Goal: Information Seeking & Learning: Find specific fact

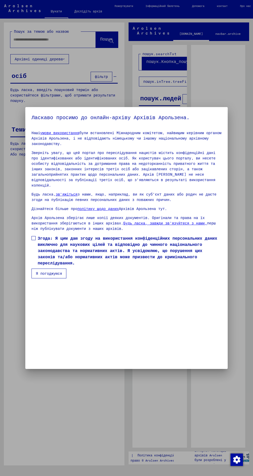
scroll to position [109, 0]
click at [34, 240] on span at bounding box center [33, 238] width 4 height 4
click at [42, 266] on font "Згода: Я цим даю згоду на використання конфіденційних персональних даних виключ…" at bounding box center [127, 251] width 179 height 30
click at [32, 240] on span at bounding box center [33, 238] width 4 height 4
click at [44, 276] on font "Я погоджуюся" at bounding box center [49, 273] width 26 height 5
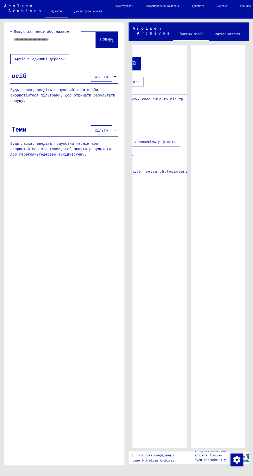
scroll to position [0, 0]
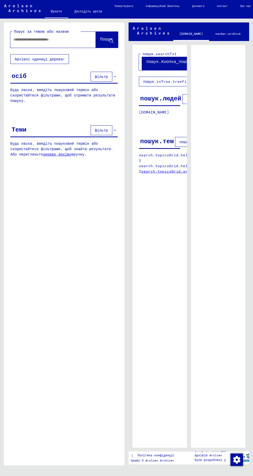
click at [39, 59] on font "Архівні одиниці дерева" at bounding box center [39, 59] width 48 height 5
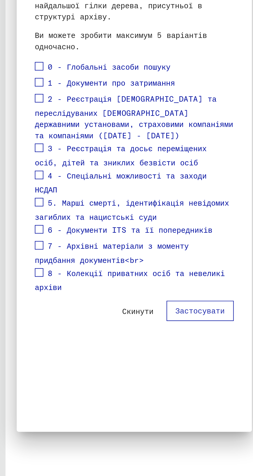
click at [20, 231] on span at bounding box center [20, 233] width 4 height 4
click at [105, 262] on font "Застосувати" at bounding box center [98, 264] width 24 height 5
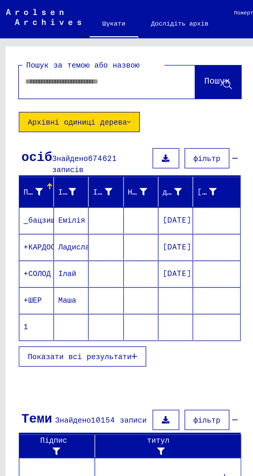
scroll to position [24, 0]
click at [50, 170] on font "Показати всі результати" at bounding box center [40, 172] width 50 height 5
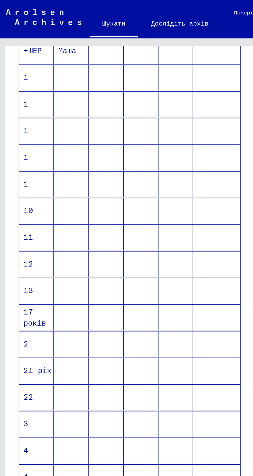
scroll to position [122, 0]
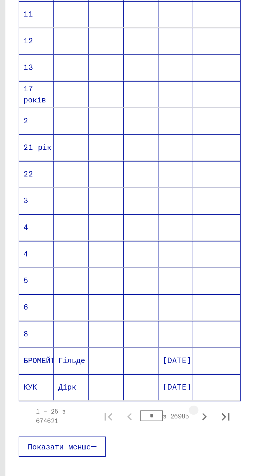
click at [99, 306] on icon "Наступна сторінка" at bounding box center [100, 309] width 7 height 7
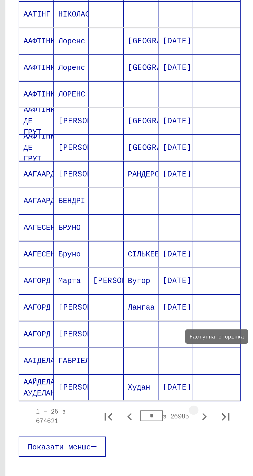
click at [100, 306] on icon "Наступна сторінка" at bounding box center [100, 309] width 7 height 7
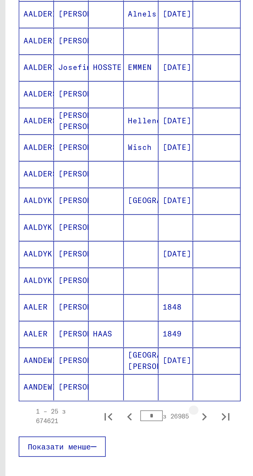
click at [101, 306] on icon "Наступна сторінка" at bounding box center [100, 309] width 7 height 7
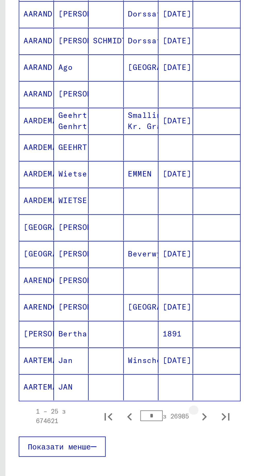
click at [101, 306] on icon "Наступна сторінка" at bounding box center [100, 309] width 7 height 7
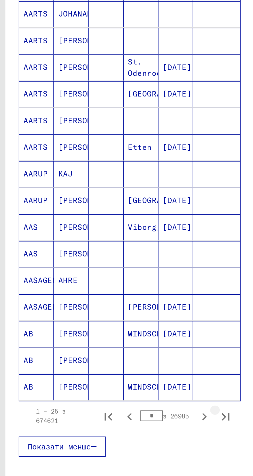
click at [113, 306] on icon "Остання сторінка" at bounding box center [110, 309] width 7 height 7
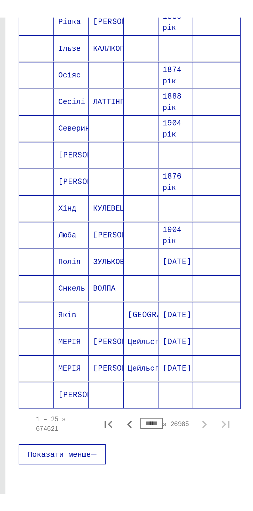
scroll to position [70, 0]
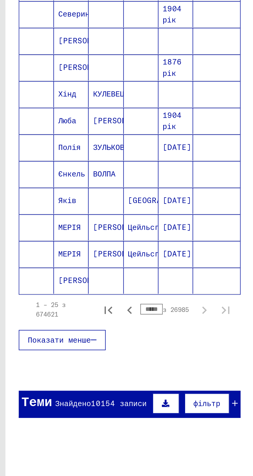
click at [73, 306] on input "*****" at bounding box center [74, 308] width 11 height 5
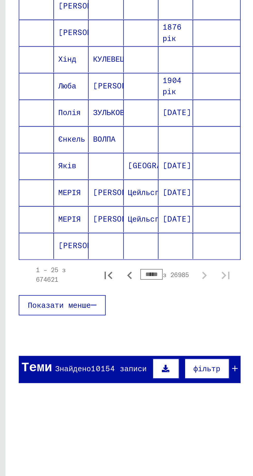
click at [77, 306] on input "*****" at bounding box center [74, 308] width 11 height 5
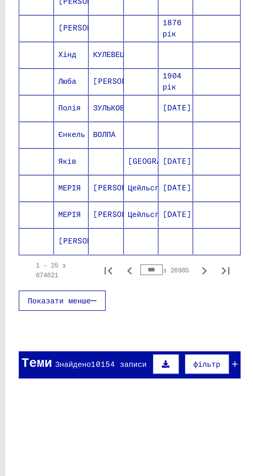
scroll to position [71, 0]
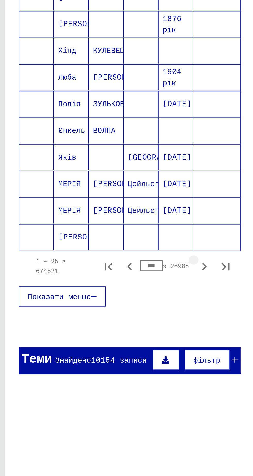
click at [102, 306] on icon "Наступна сторінка" at bounding box center [100, 309] width 7 height 7
type input "***"
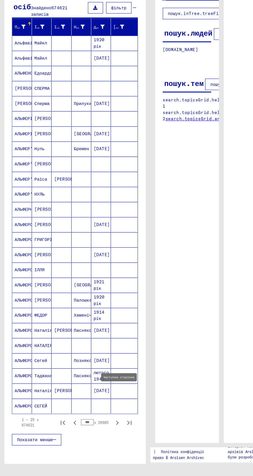
scroll to position [9, 0]
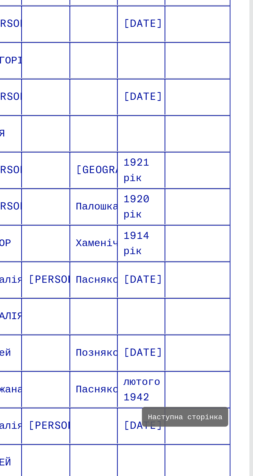
click at [53, 393] on font "[PERSON_NAME]" at bounding box center [61, 395] width 30 height 5
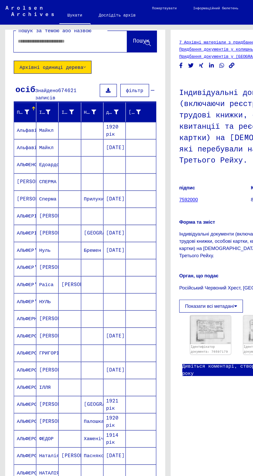
click at [29, 33] on input "text" at bounding box center [48, 30] width 70 height 5
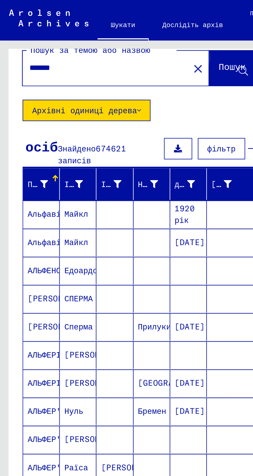
type input "*******"
click at [102, 32] on font "Пошук" at bounding box center [106, 30] width 12 height 5
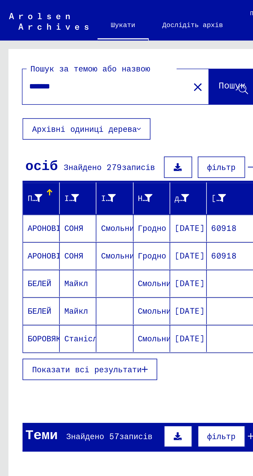
click at [62, 170] on button "Показати всі результати" at bounding box center [41, 169] width 62 height 10
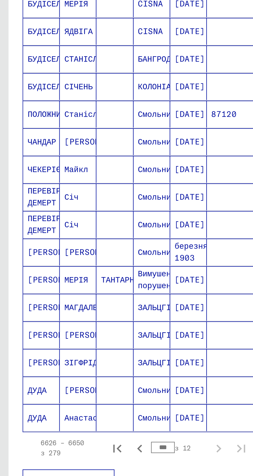
scroll to position [23, 0]
click at [53, 306] on icon "Перша сторінка" at bounding box center [53, 309] width 7 height 7
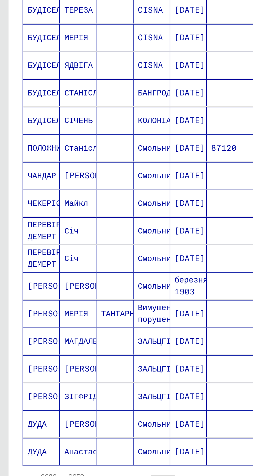
scroll to position [113, 0]
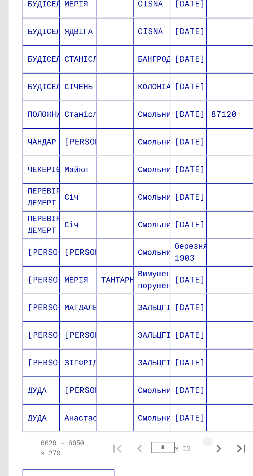
click at [99, 306] on icon "Наступна сторінка" at bounding box center [100, 309] width 7 height 7
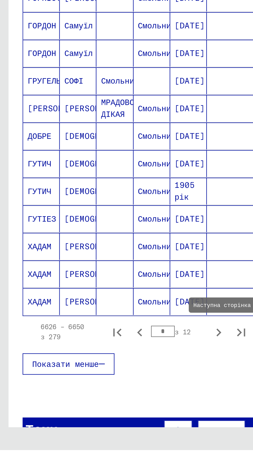
scroll to position [0, 0]
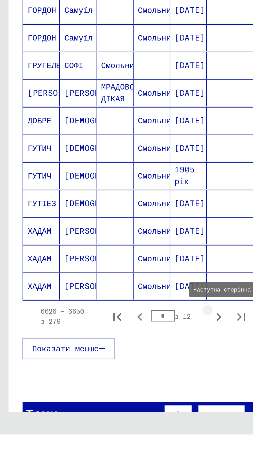
click at [101, 423] on icon "Наступна сторінка" at bounding box center [100, 422] width 7 height 7
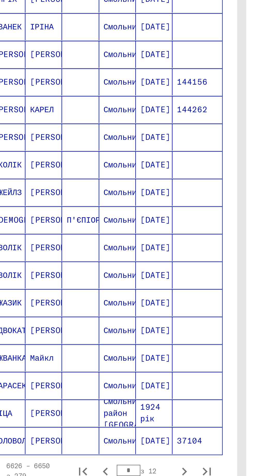
scroll to position [24, 17]
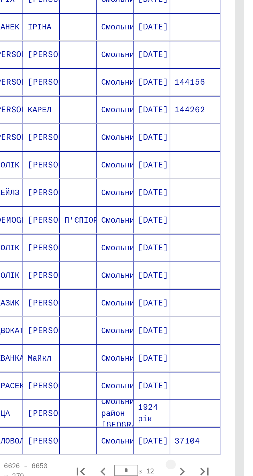
click at [84, 306] on icon "Наступна сторінка" at bounding box center [83, 309] width 7 height 7
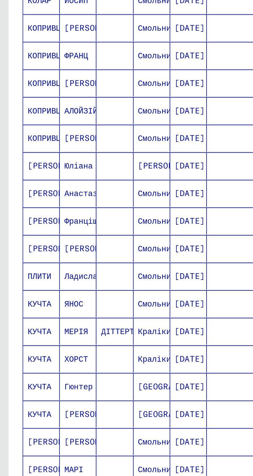
scroll to position [113, 0]
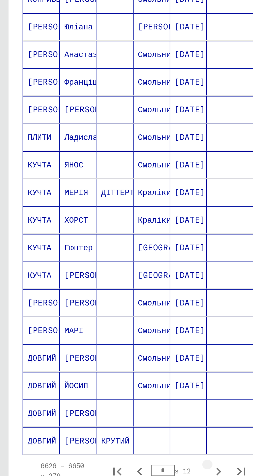
click at [99, 306] on icon "Наступна сторінка" at bounding box center [100, 309] width 7 height 7
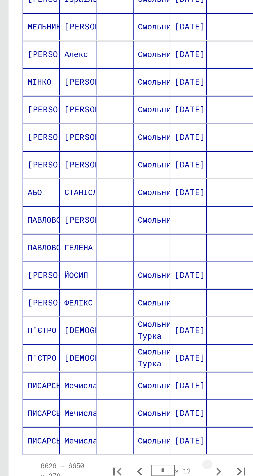
click at [101, 306] on icon "Наступна сторінка" at bounding box center [100, 309] width 7 height 7
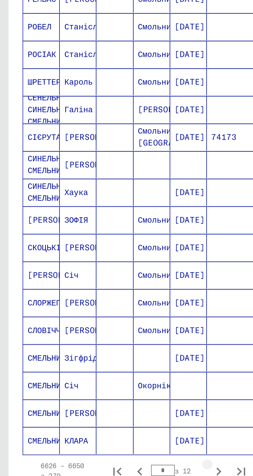
click at [100, 307] on icon "Наступна сторінка" at bounding box center [100, 309] width 2 height 4
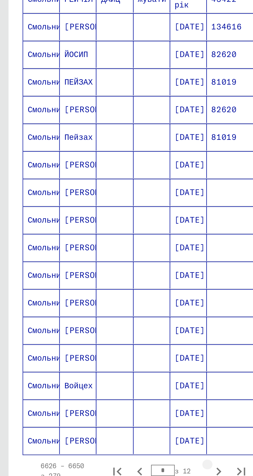
click at [100, 307] on icon "Наступна сторінка" at bounding box center [100, 309] width 2 height 4
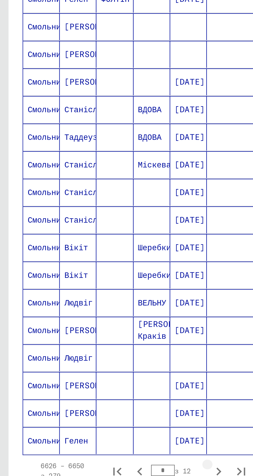
click at [100, 307] on icon "Наступна сторінка" at bounding box center [100, 309] width 2 height 4
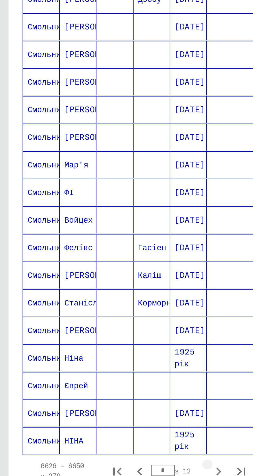
click at [99, 306] on icon "Наступна сторінка" at bounding box center [100, 309] width 7 height 7
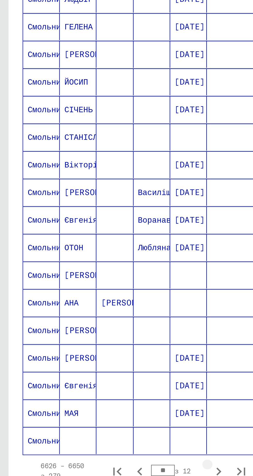
click at [98, 306] on icon "Наступна сторінка" at bounding box center [100, 309] width 7 height 7
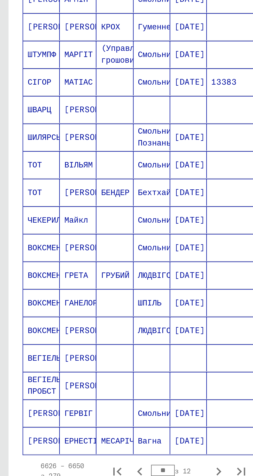
scroll to position [113, 0]
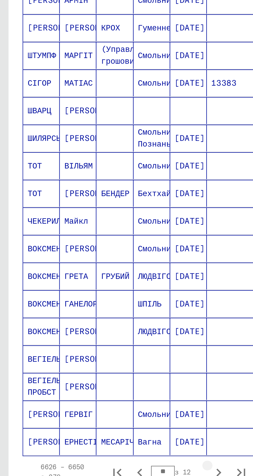
click at [100, 306] on icon "Наступна сторінка" at bounding box center [100, 309] width 7 height 7
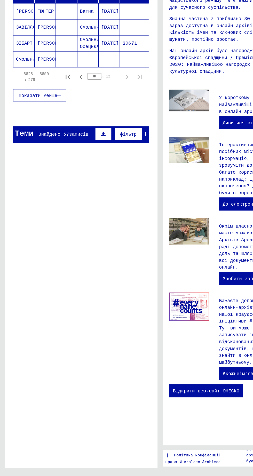
scroll to position [0, 0]
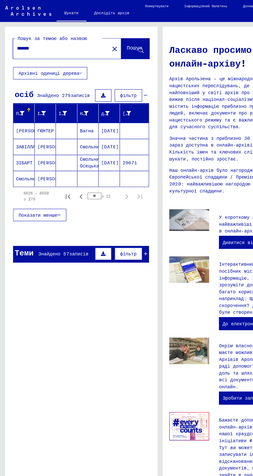
click at [29, 169] on font "Показати менше" at bounding box center [30, 171] width 30 height 5
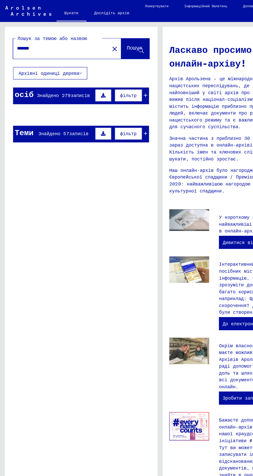
click at [111, 77] on button "фільтр" at bounding box center [102, 77] width 22 height 10
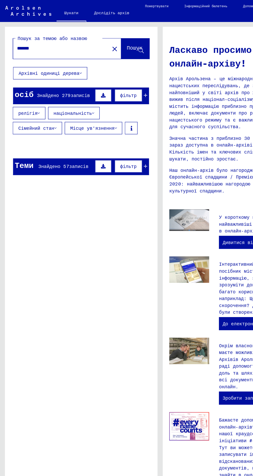
click at [51, 81] on div "осіб Знайдено 279 записів фільтр" at bounding box center [63, 76] width 107 height 13
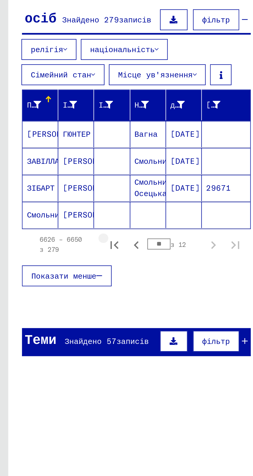
click at [54, 183] on icon "Перша сторінка" at bounding box center [53, 182] width 7 height 7
type input "*"
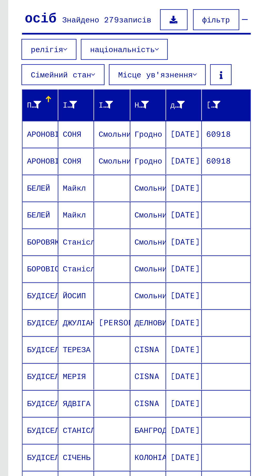
click at [36, 182] on font "Станіслав" at bounding box center [39, 181] width 20 height 5
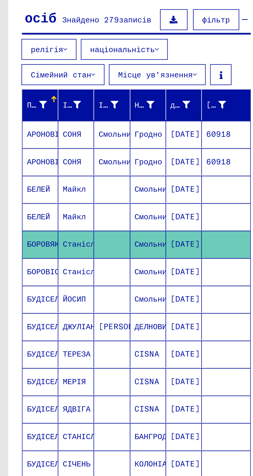
click at [57, 182] on mat-cell at bounding box center [52, 182] width 17 height 13
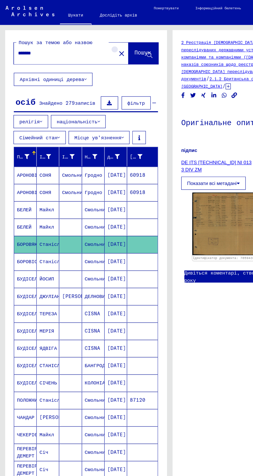
click at [87, 41] on mat-icon "close" at bounding box center [90, 40] width 6 height 6
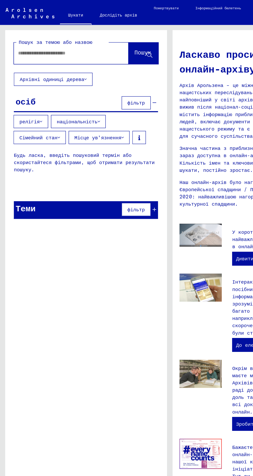
click at [54, 40] on input "text" at bounding box center [46, 39] width 67 height 5
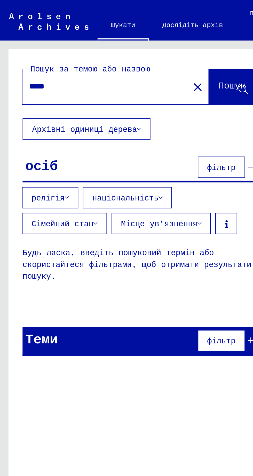
type input "*****"
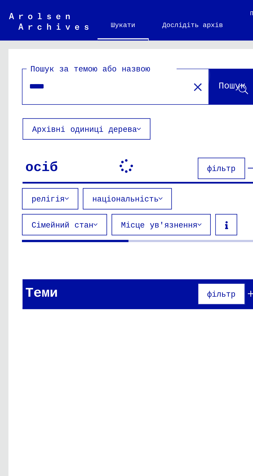
click at [103, 41] on font "Пошук" at bounding box center [106, 38] width 12 height 5
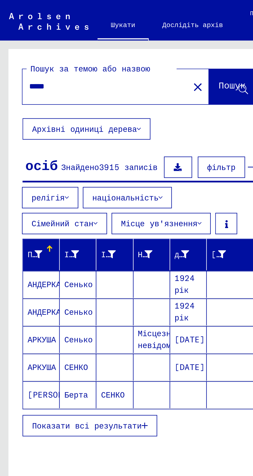
scroll to position [24, 0]
click at [65, 193] on icon "button" at bounding box center [66, 195] width 3 height 4
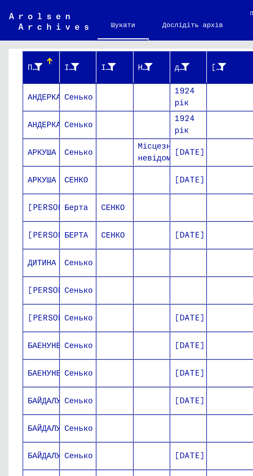
scroll to position [139, 0]
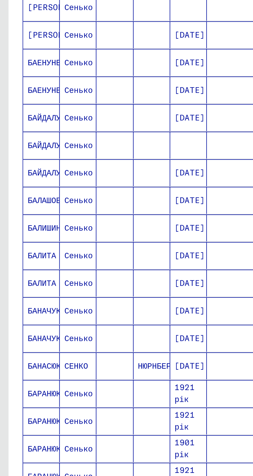
click at [98, 306] on icon "Наступна сторінка" at bounding box center [100, 309] width 7 height 7
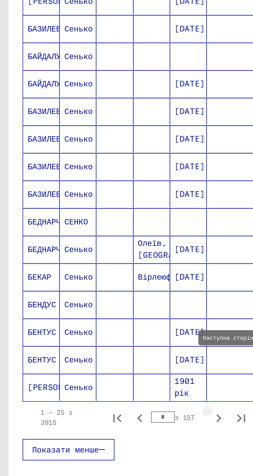
click at [99, 306] on icon "Наступна сторінка" at bounding box center [100, 309] width 7 height 7
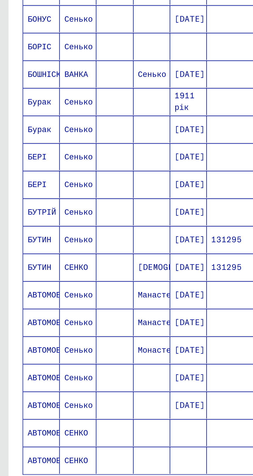
scroll to position [24, 0]
click at [100, 306] on icon "Наступна сторінка" at bounding box center [100, 309] width 7 height 7
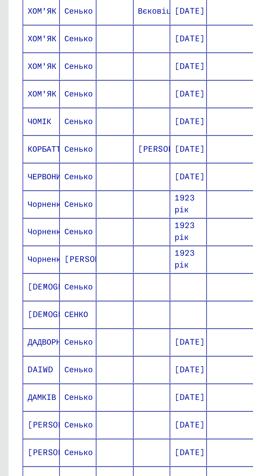
scroll to position [139, 0]
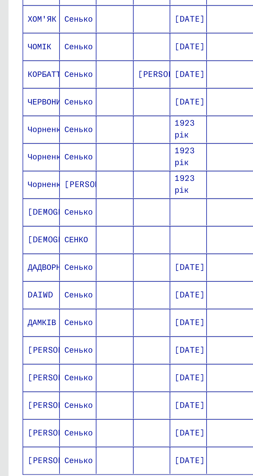
click at [100, 307] on icon "Наступна сторінка" at bounding box center [100, 309] width 2 height 4
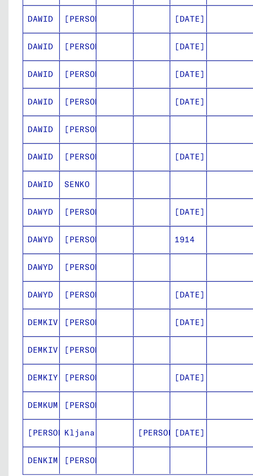
click at [99, 306] on icon "Наступна сторінка" at bounding box center [100, 309] width 7 height 7
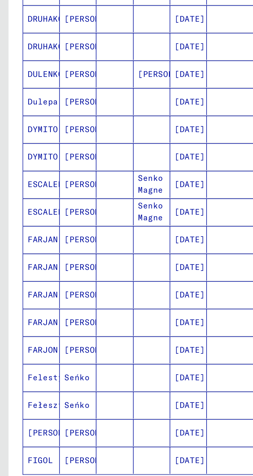
click at [100, 306] on icon "Наступна сторінка" at bounding box center [100, 309] width 7 height 7
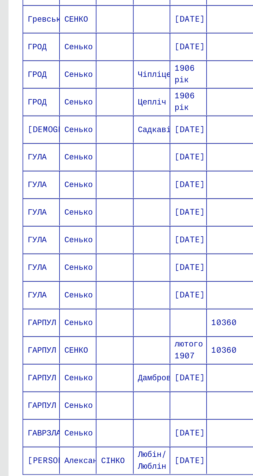
click at [101, 307] on icon "Наступна сторінка" at bounding box center [100, 309] width 2 height 4
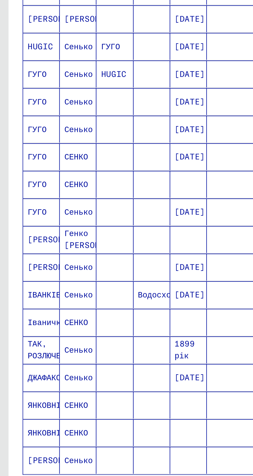
click at [100, 307] on icon "Наступна сторінка" at bounding box center [100, 309] width 2 height 4
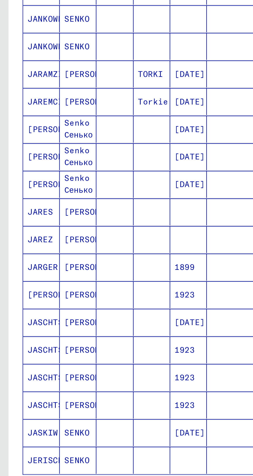
click at [111, 306] on icon "Остання сторінка" at bounding box center [110, 309] width 7 height 7
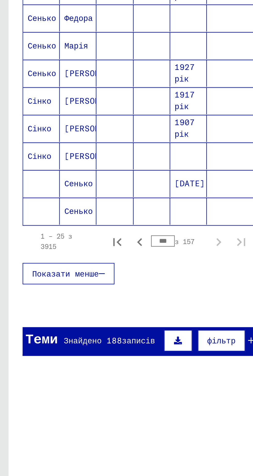
scroll to position [0, 0]
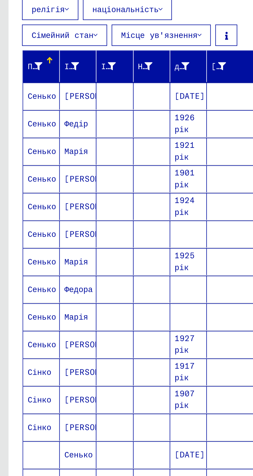
click at [34, 219] on font "Федора" at bounding box center [35, 219] width 13 height 5
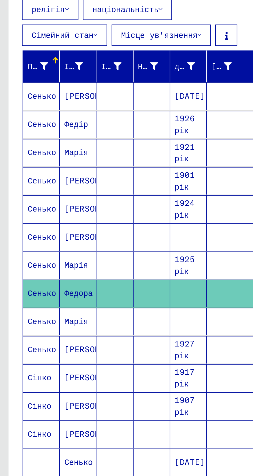
click at [34, 218] on font "Федора" at bounding box center [35, 220] width 13 height 5
click at [30, 170] on font "[PERSON_NAME]" at bounding box center [44, 169] width 30 height 5
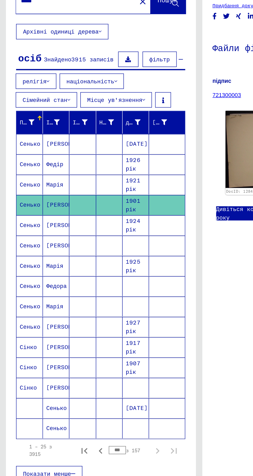
scroll to position [16, 0]
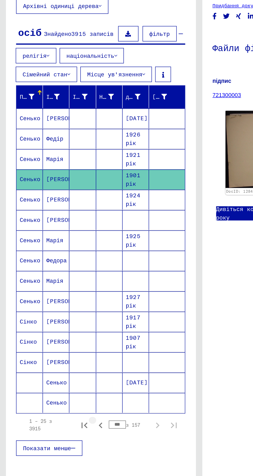
click at [64, 309] on icon "Попередня сторінка" at bounding box center [63, 309] width 7 height 7
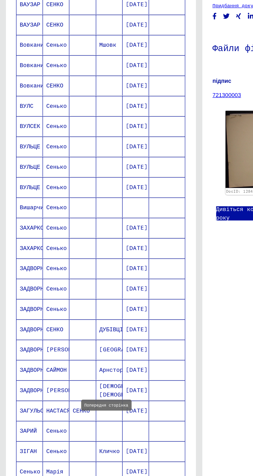
scroll to position [145, 0]
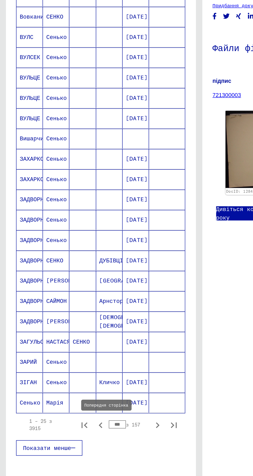
click at [34, 297] on font "Марія" at bounding box center [34, 294] width 11 height 5
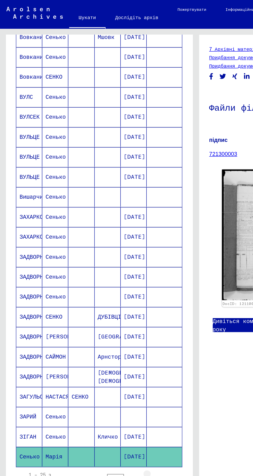
click at [100, 308] on icon "Наступна сторінка" at bounding box center [100, 309] width 7 height 7
type input "***"
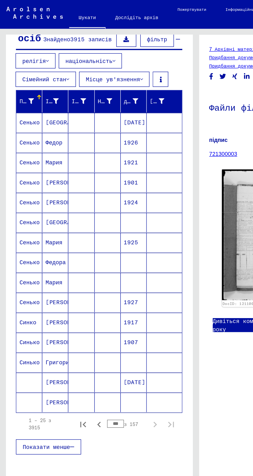
scroll to position [24, 0]
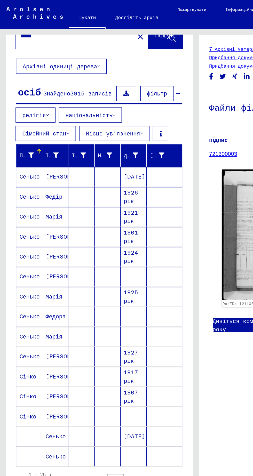
click at [40, 241] on font "[PERSON_NAME]" at bounding box center [44, 243] width 30 height 5
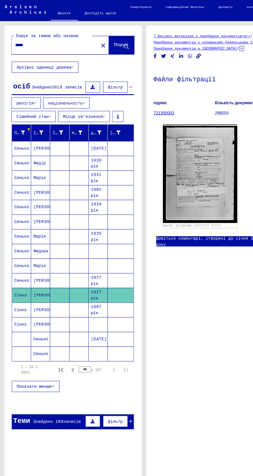
click at [46, 40] on input "*****" at bounding box center [48, 39] width 70 height 5
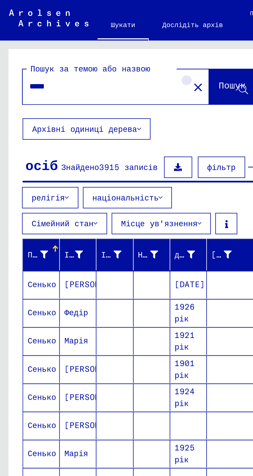
click at [87, 39] on mat-icon "close" at bounding box center [90, 40] width 6 height 6
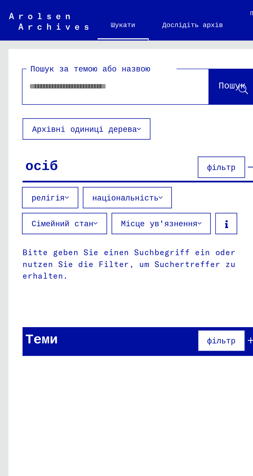
click at [47, 33] on font "Пошук за темою або назвою" at bounding box center [41, 31] width 55 height 5
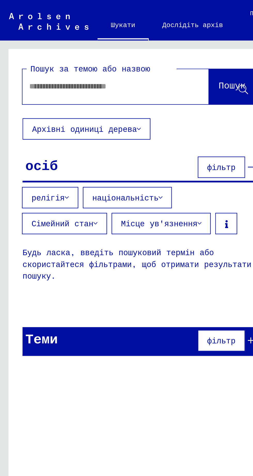
click at [52, 42] on input "text" at bounding box center [46, 39] width 67 height 5
click at [46, 40] on input "text" at bounding box center [46, 39] width 67 height 5
type input "********"
click at [103, 41] on font "Пошук" at bounding box center [106, 38] width 12 height 5
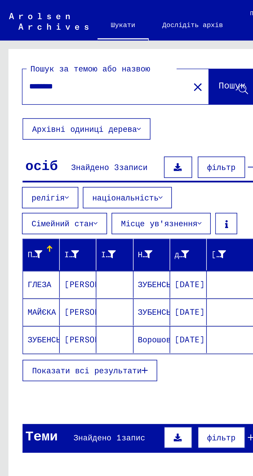
click at [49, 172] on font "Показати всі результати" at bounding box center [40, 170] width 50 height 5
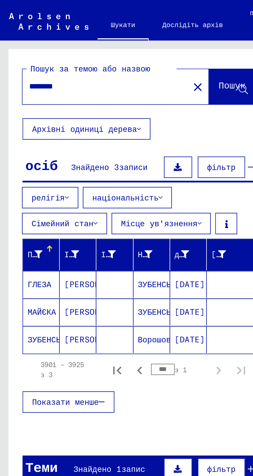
click at [40, 144] on mat-cell "[PERSON_NAME]" at bounding box center [35, 143] width 17 height 12
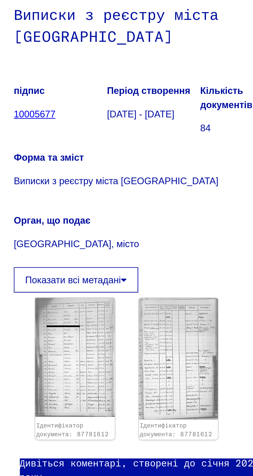
scroll to position [24, 0]
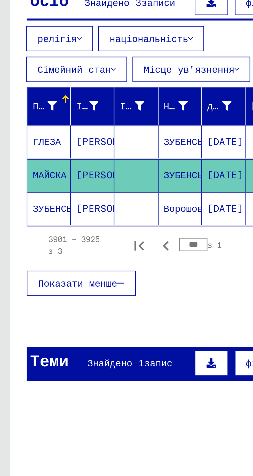
click at [41, 128] on font "[PERSON_NAME]" at bounding box center [44, 130] width 30 height 5
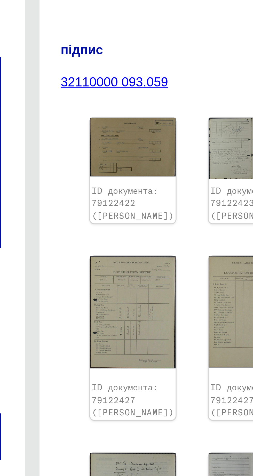
scroll to position [0, 17]
click at [131, 126] on img at bounding box center [138, 134] width 24 height 17
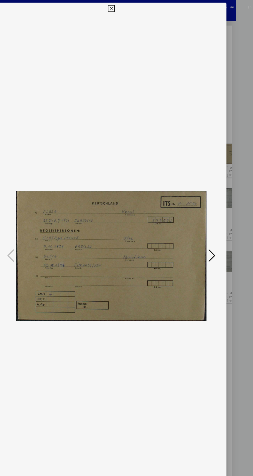
click at [214, 231] on icon at bounding box center [215, 225] width 6 height 12
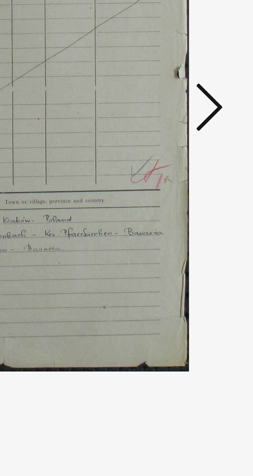
click at [216, 231] on icon at bounding box center [215, 225] width 6 height 12
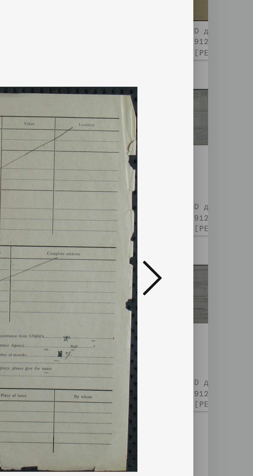
click at [217, 225] on icon at bounding box center [215, 225] width 6 height 12
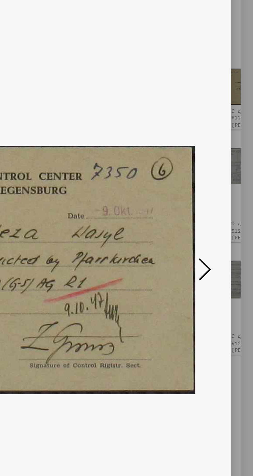
scroll to position [0, 0]
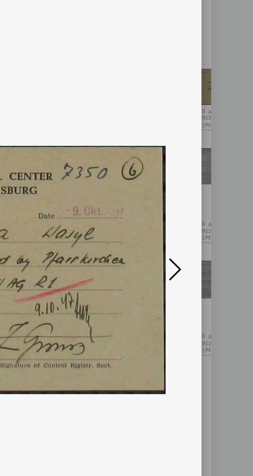
click at [216, 227] on icon at bounding box center [215, 225] width 6 height 12
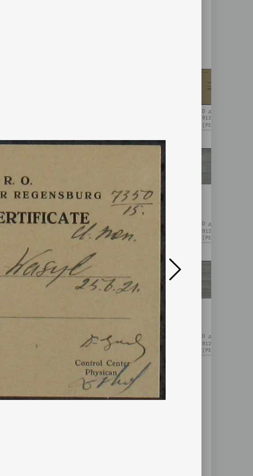
click at [215, 227] on icon at bounding box center [215, 225] width 6 height 12
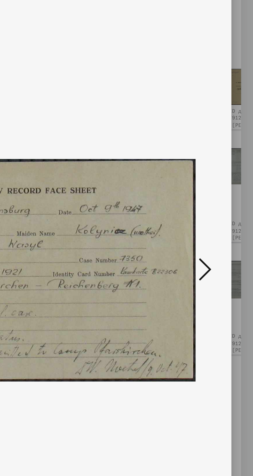
click at [218, 224] on button at bounding box center [214, 225] width 9 height 15
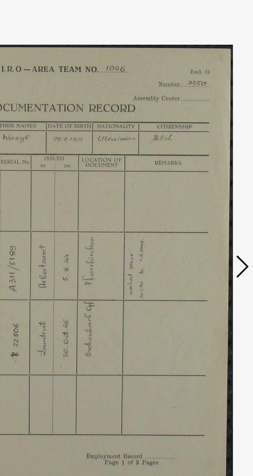
click at [215, 228] on icon at bounding box center [215, 225] width 6 height 12
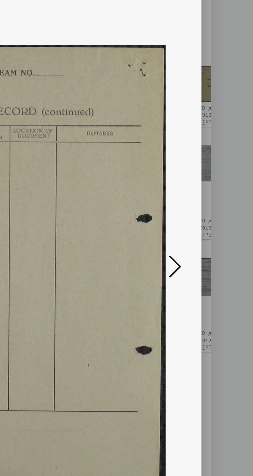
click at [213, 226] on icon at bounding box center [215, 225] width 6 height 12
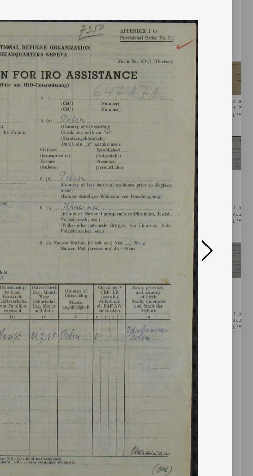
click at [214, 231] on icon at bounding box center [215, 225] width 6 height 12
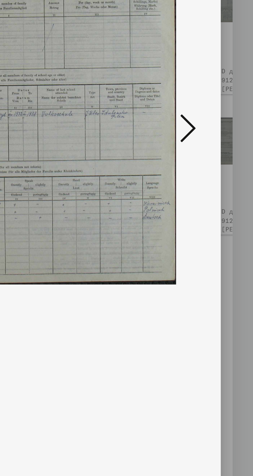
click at [216, 231] on icon at bounding box center [215, 225] width 6 height 12
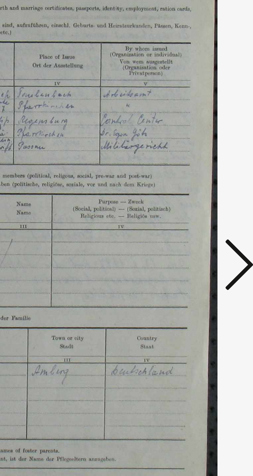
click at [215, 231] on icon at bounding box center [215, 225] width 6 height 12
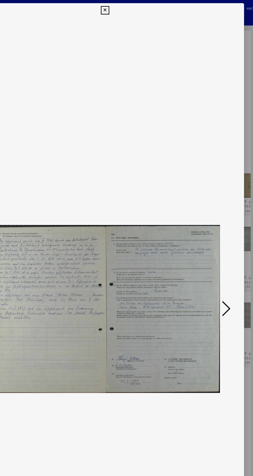
click at [216, 231] on icon at bounding box center [215, 225] width 6 height 12
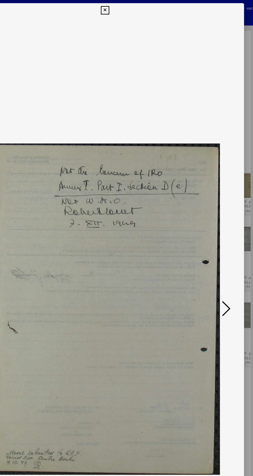
click at [213, 231] on icon at bounding box center [215, 225] width 6 height 12
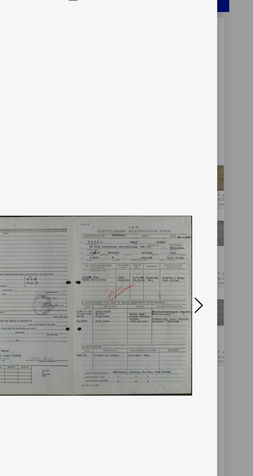
click at [218, 231] on icon at bounding box center [215, 225] width 6 height 12
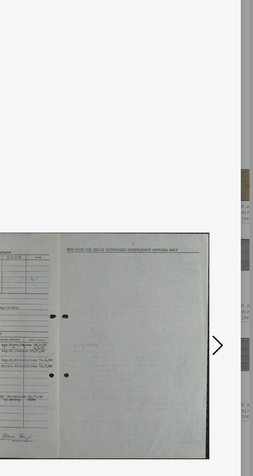
click at [215, 226] on icon at bounding box center [215, 225] width 6 height 12
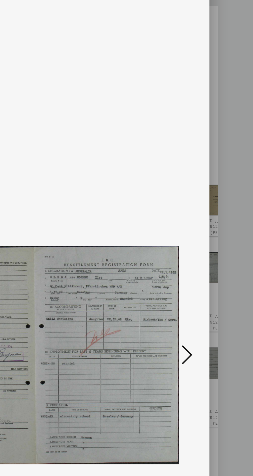
click at [216, 221] on icon at bounding box center [215, 225] width 6 height 12
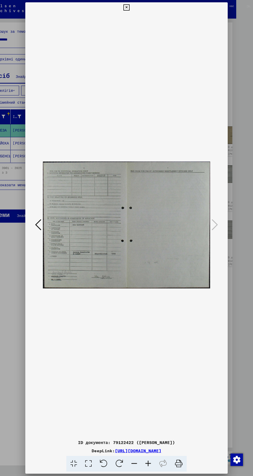
click at [135, 5] on div "ID документа: 79122422 ([PERSON_NAME]) DeepLink: [URL][DOMAIN_NAME]" at bounding box center [126, 236] width 202 height 469
click at [125, 5] on icon at bounding box center [126, 7] width 6 height 6
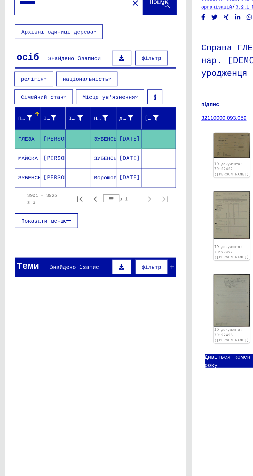
scroll to position [0, 1]
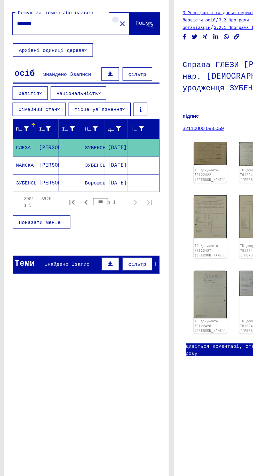
click at [84, 40] on button "close" at bounding box center [89, 40] width 10 height 10
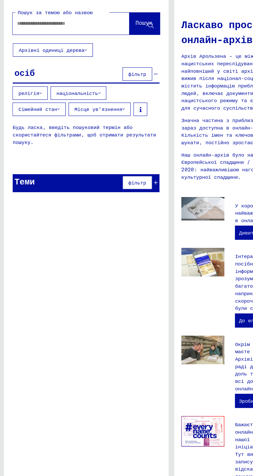
click at [57, 41] on input "text" at bounding box center [45, 39] width 67 height 5
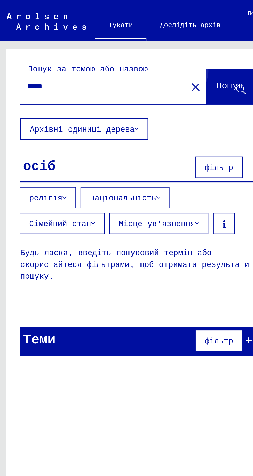
type input "*****"
click at [100, 39] on font "Пошук" at bounding box center [105, 38] width 12 height 5
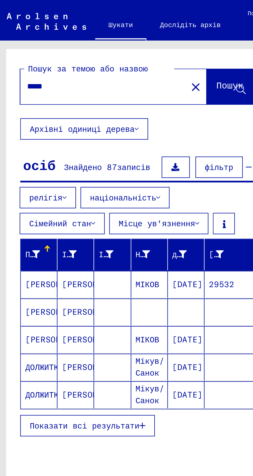
click at [69, 168] on font "Мікув/Санок" at bounding box center [68, 168] width 13 height 10
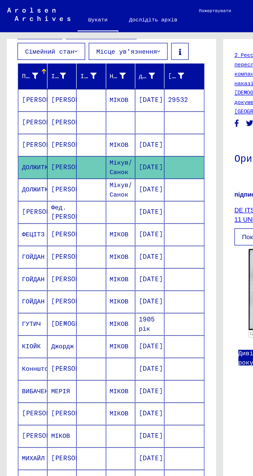
scroll to position [74, 0]
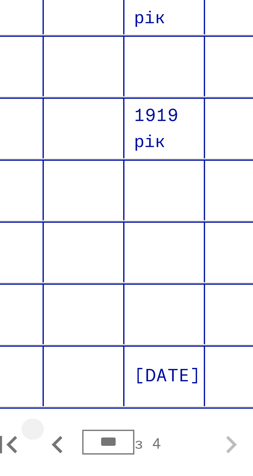
click at [64, 377] on icon "Попередня сторінка" at bounding box center [63, 380] width 7 height 7
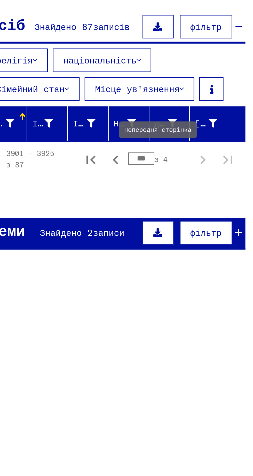
scroll to position [0, 0]
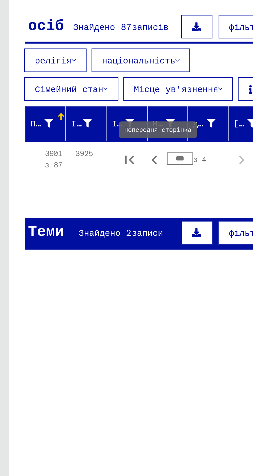
click at [59, 76] on font "записів" at bounding box center [62, 76] width 15 height 5
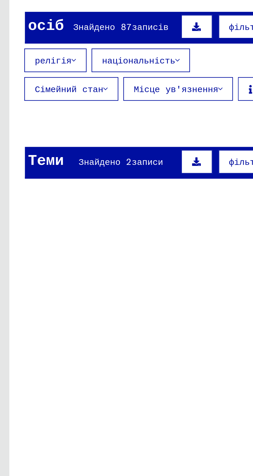
click at [56, 77] on font "записів" at bounding box center [62, 76] width 15 height 5
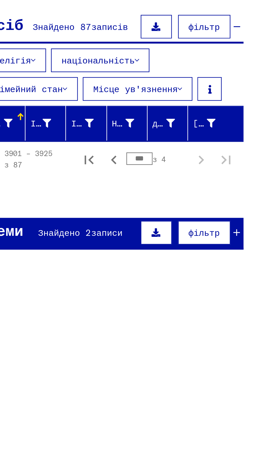
scroll to position [0, 16]
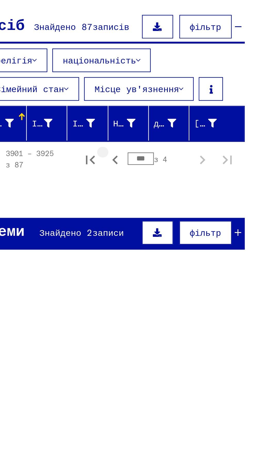
click at [47, 130] on icon "Попередня сторінка" at bounding box center [47, 131] width 7 height 7
type input "***"
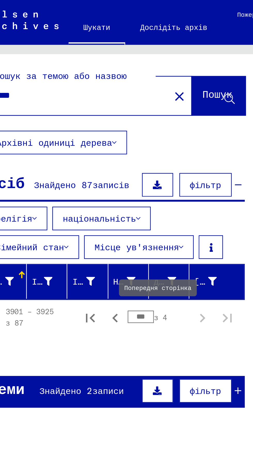
scroll to position [0, 0]
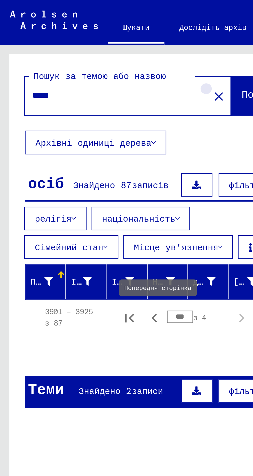
click at [87, 42] on mat-icon "close" at bounding box center [90, 40] width 6 height 6
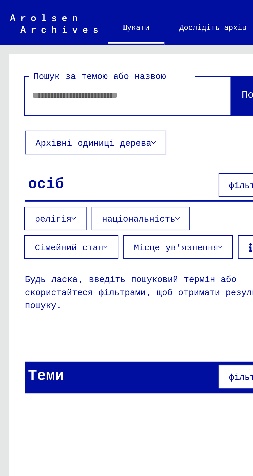
click at [56, 42] on input "text" at bounding box center [46, 39] width 67 height 5
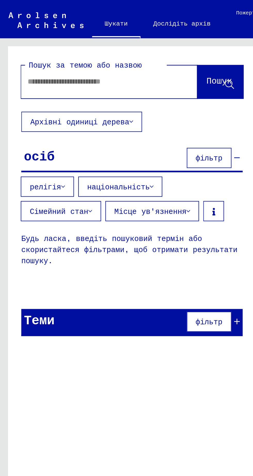
scroll to position [1, 0]
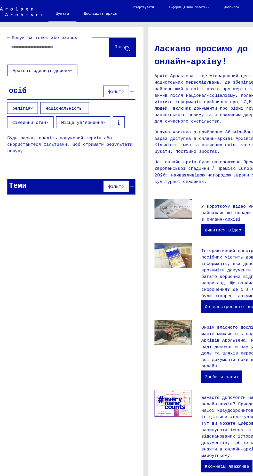
click at [45, 38] on input "text" at bounding box center [46, 39] width 67 height 5
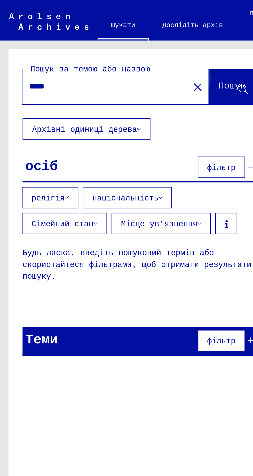
type input "*****"
click at [102, 41] on font "Пошук" at bounding box center [106, 39] width 12 height 5
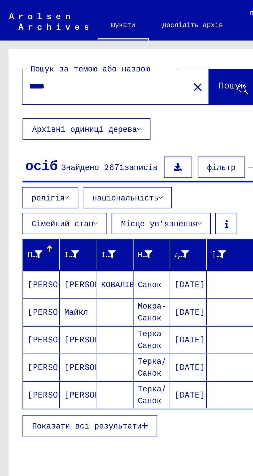
click at [71, 128] on font "Санок" at bounding box center [68, 130] width 11 height 5
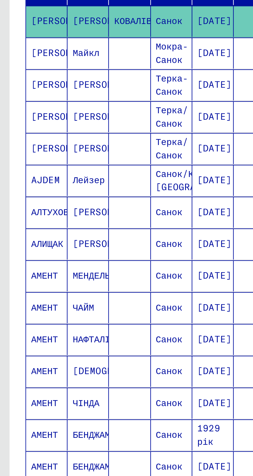
click at [25, 145] on font "[PERSON_NAME]" at bounding box center [28, 143] width 30 height 5
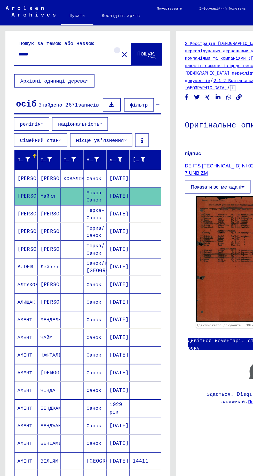
click at [87, 40] on mat-icon "close" at bounding box center [90, 40] width 6 height 6
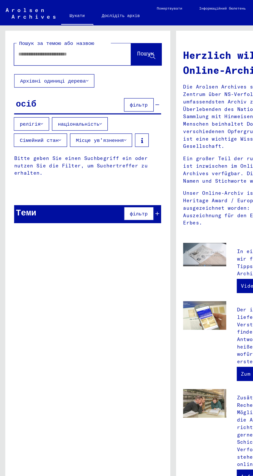
click at [29, 38] on input "text" at bounding box center [46, 39] width 67 height 5
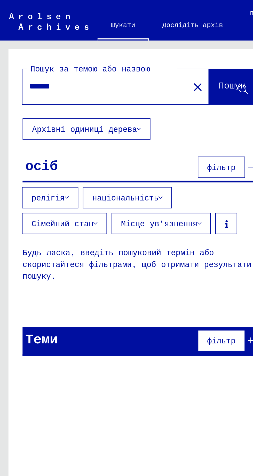
type input "*******"
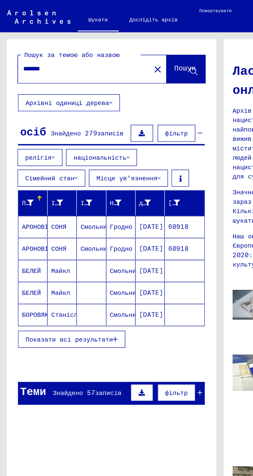
scroll to position [24, 1]
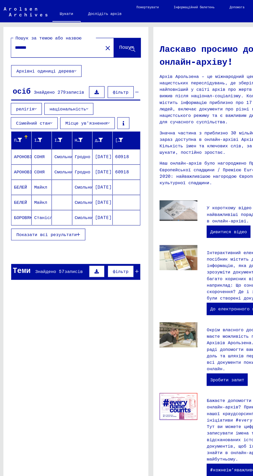
click at [40, 193] on font "Показати всі результати" at bounding box center [39, 195] width 50 height 5
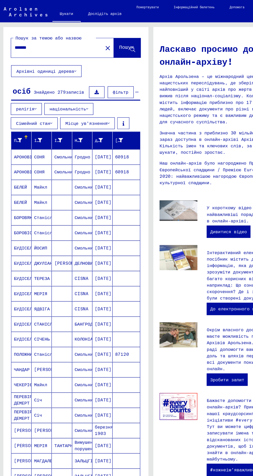
scroll to position [0, 1]
click at [86, 41] on mat-icon "close" at bounding box center [89, 40] width 6 height 6
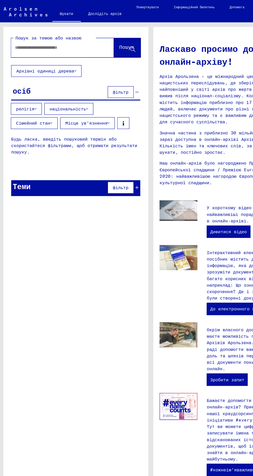
click at [33, 38] on input "text" at bounding box center [45, 39] width 67 height 5
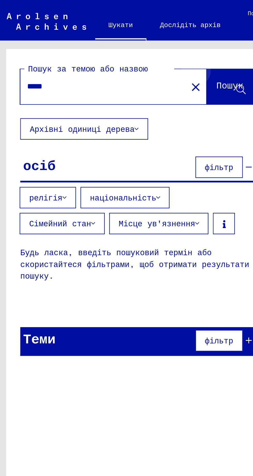
type input "*****"
click at [107, 39] on font "Пошук" at bounding box center [105, 38] width 12 height 5
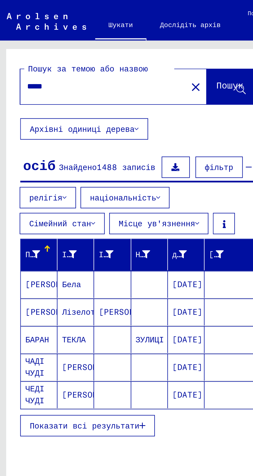
scroll to position [24, 1]
click at [55, 193] on font "Показати всі результати" at bounding box center [39, 195] width 50 height 5
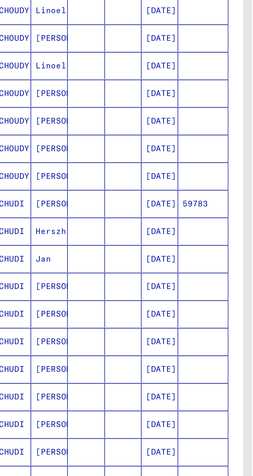
scroll to position [24, 1]
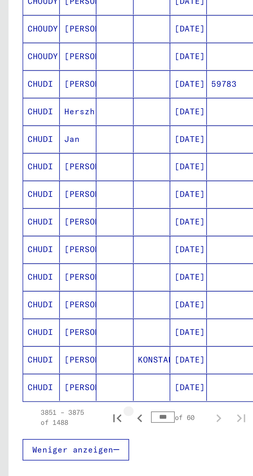
click at [64, 302] on icon "Previous page" at bounding box center [63, 305] width 7 height 7
type input "***"
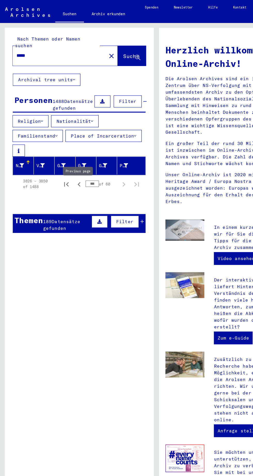
scroll to position [0, 0]
click at [100, 43] on span "Suche" at bounding box center [106, 45] width 13 height 5
